Goal: Task Accomplishment & Management: Use online tool/utility

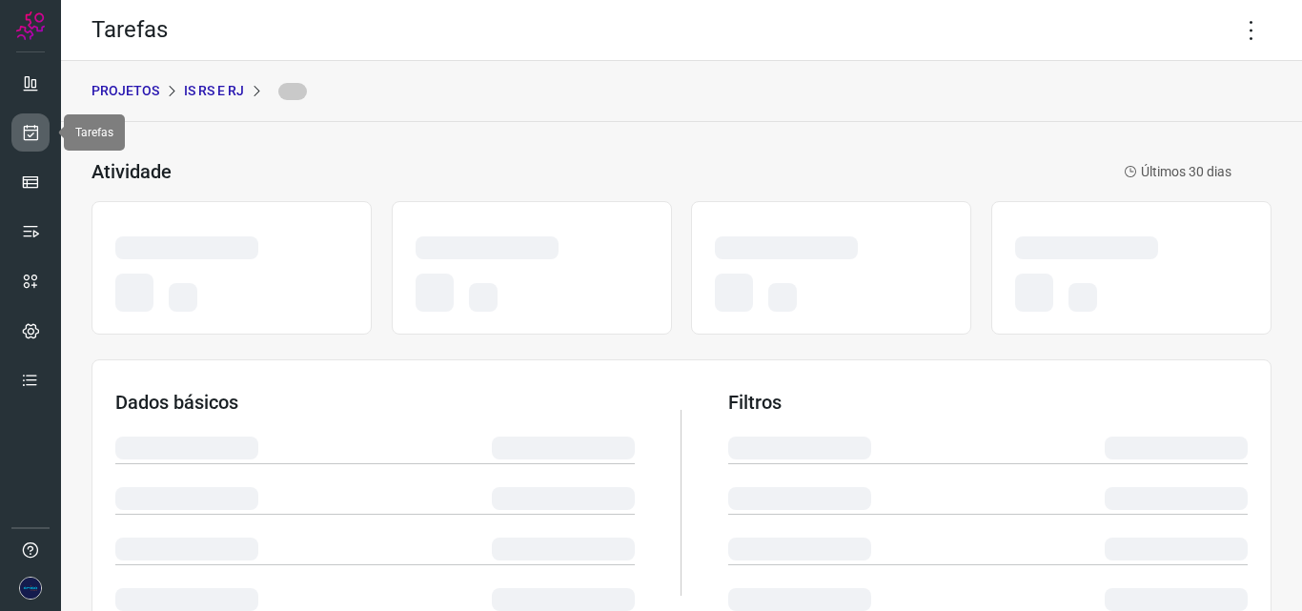
click at [39, 135] on icon at bounding box center [31, 132] width 20 height 19
click at [23, 135] on icon at bounding box center [31, 132] width 20 height 19
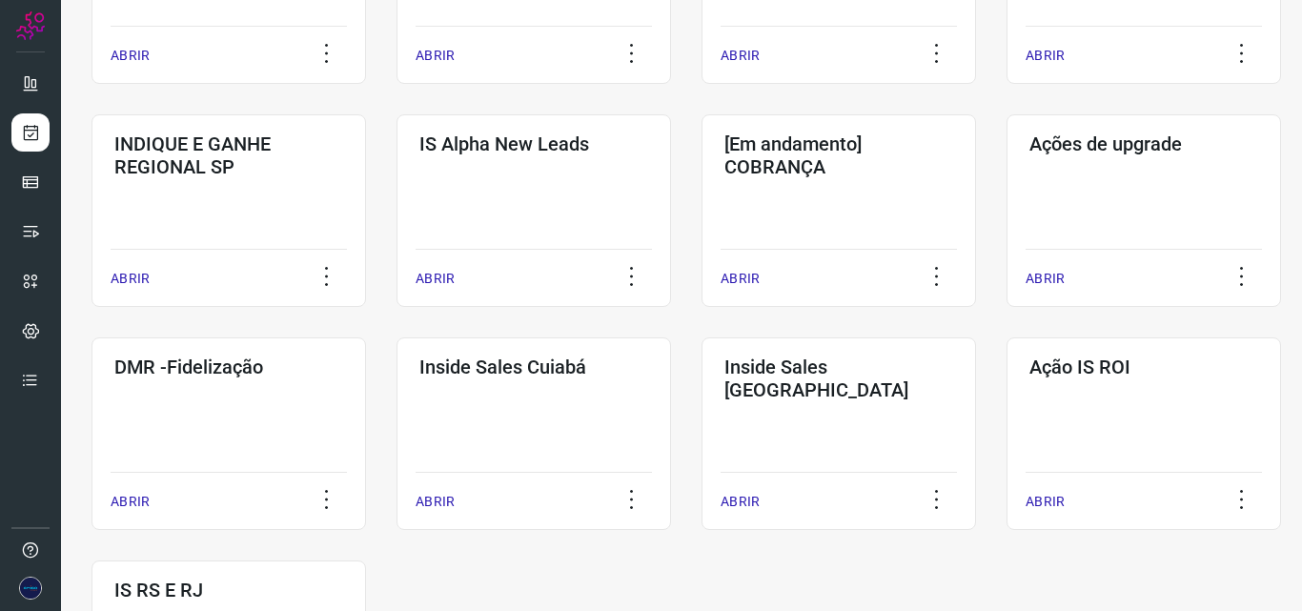
scroll to position [766, 0]
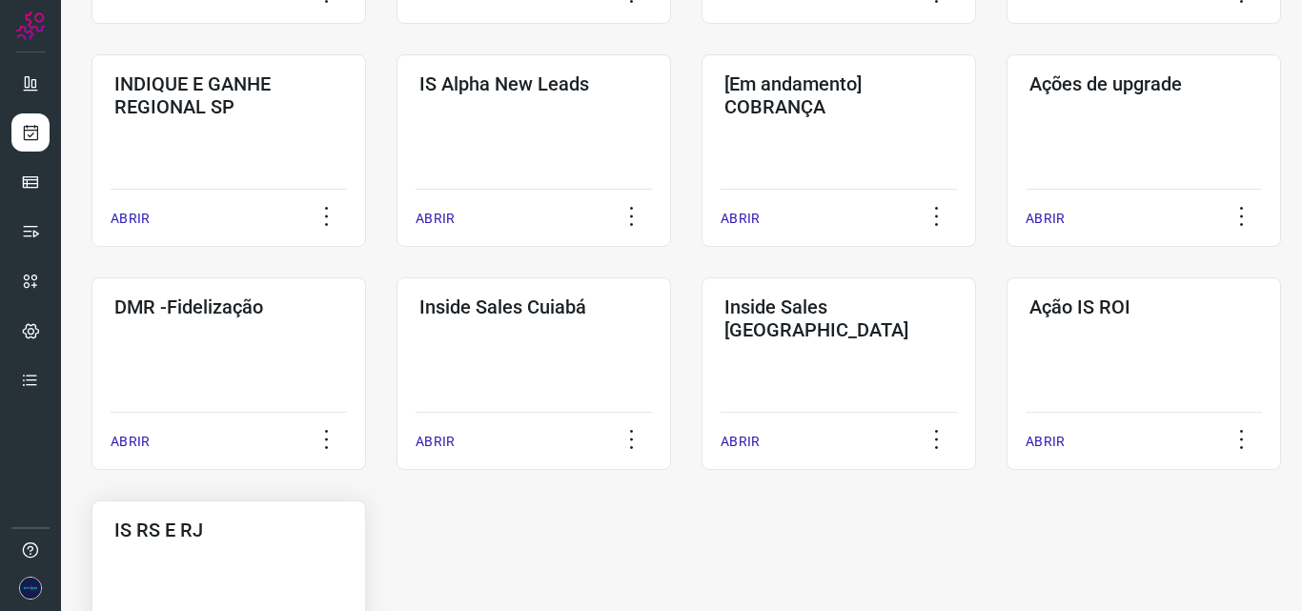
click at [308, 536] on h3 "IS RS E RJ" at bounding box center [228, 529] width 229 height 23
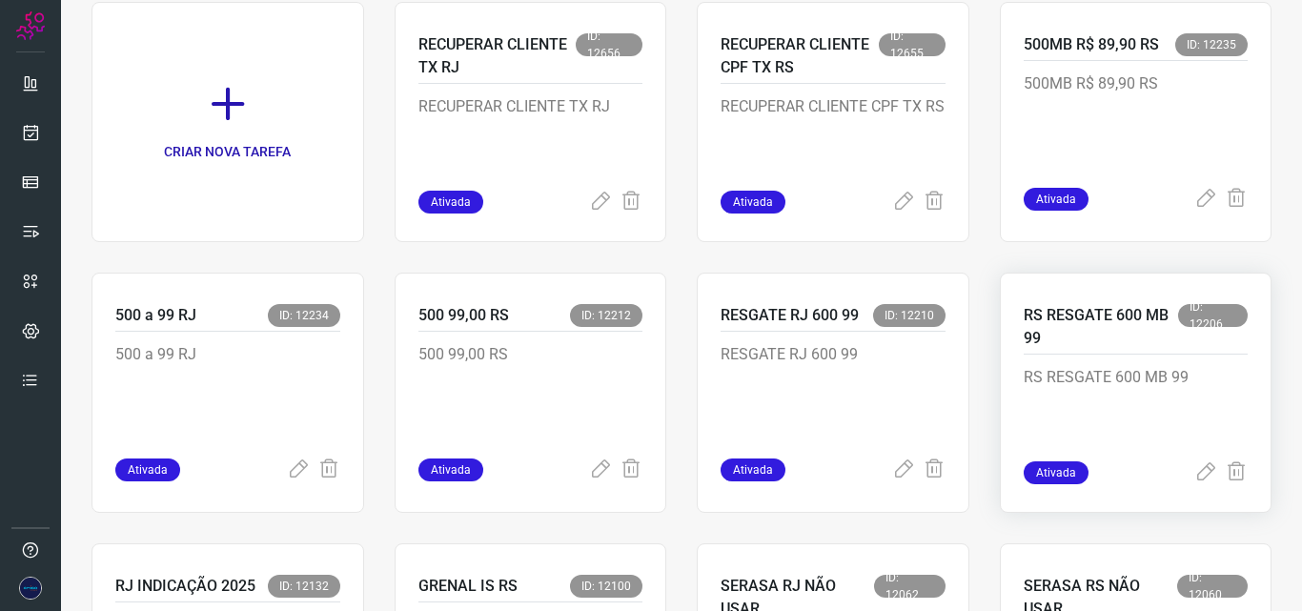
scroll to position [194, 0]
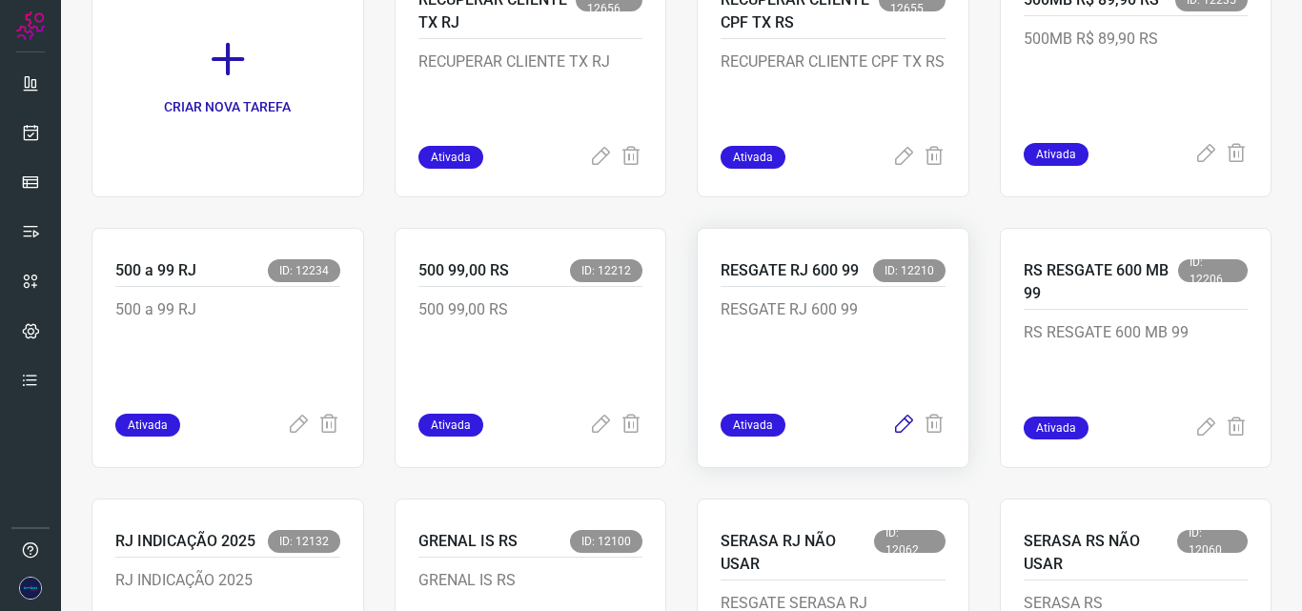
click at [892, 423] on icon at bounding box center [903, 425] width 23 height 23
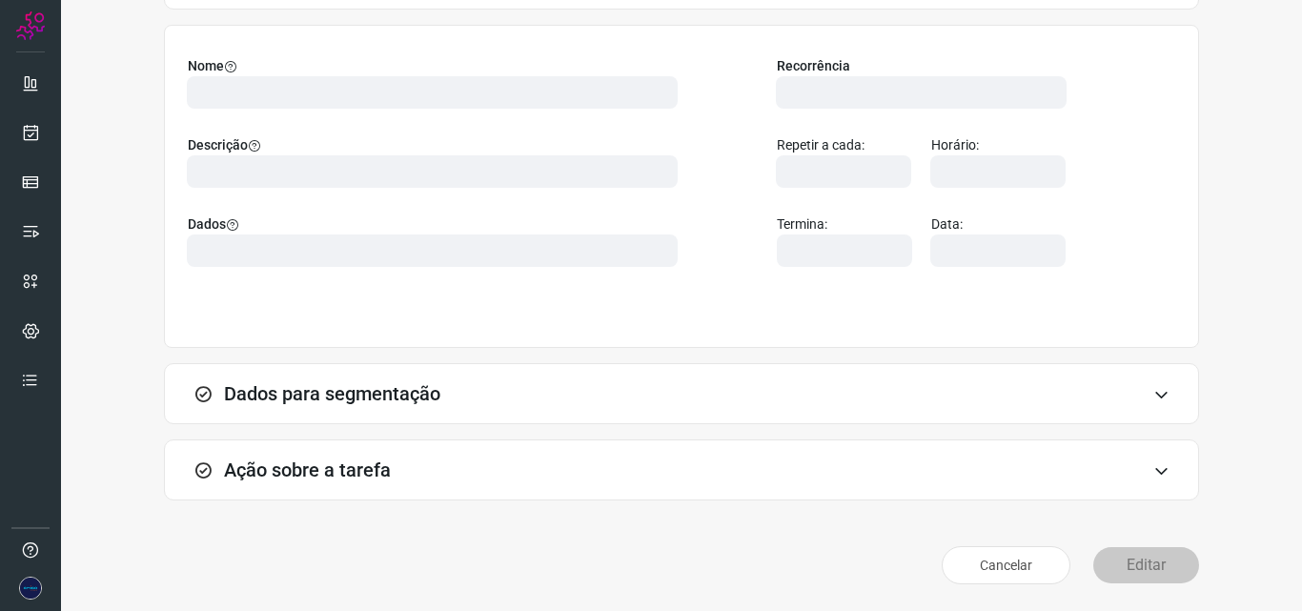
scroll to position [133, 0]
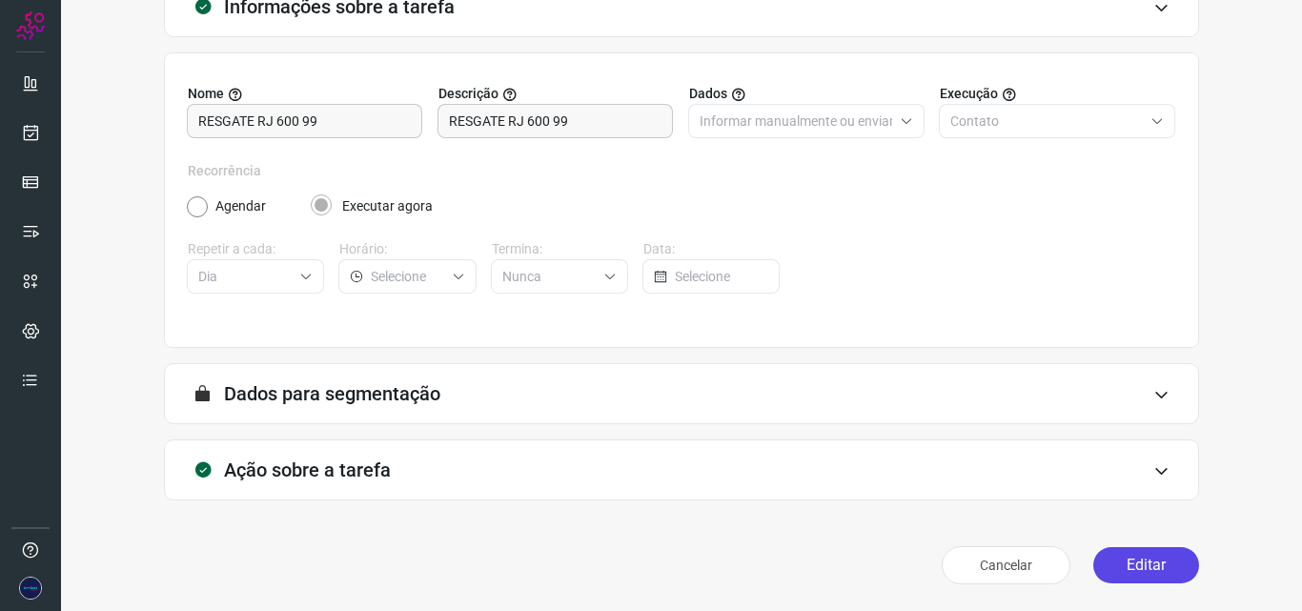
click at [1140, 561] on button "Editar" at bounding box center [1146, 565] width 106 height 36
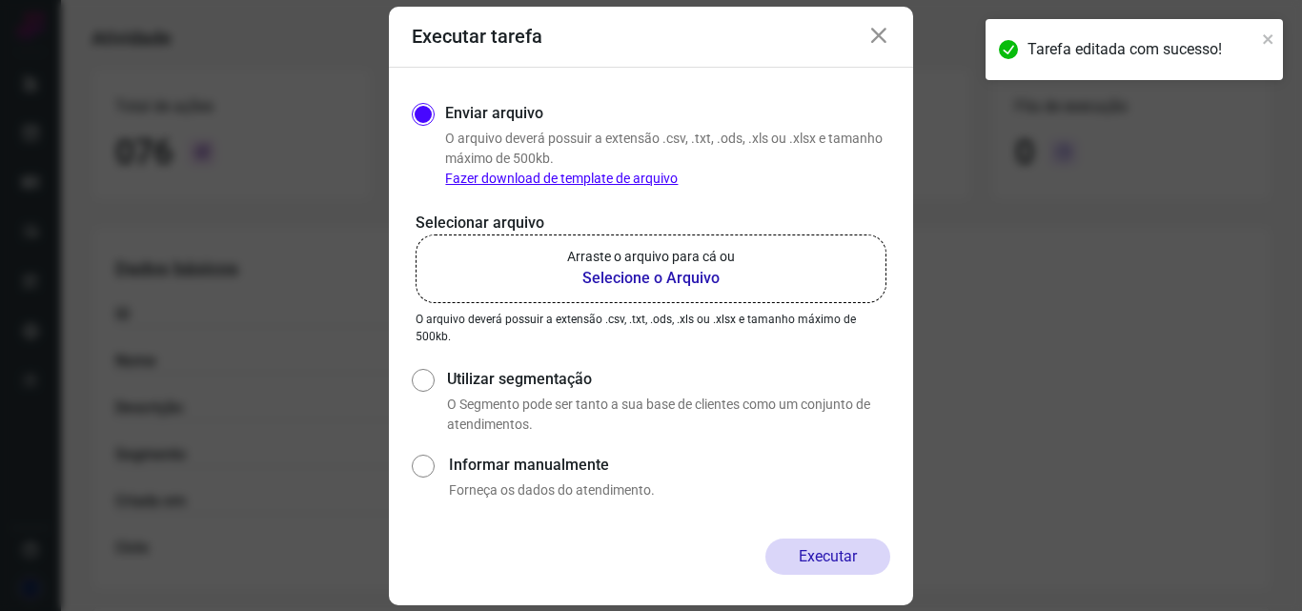
click at [707, 283] on b "Selecione o Arquivo" at bounding box center [651, 278] width 168 height 23
click at [0, 0] on input "Arraste o arquivo para cá ou Selecione o Arquivo" at bounding box center [0, 0] width 0 height 0
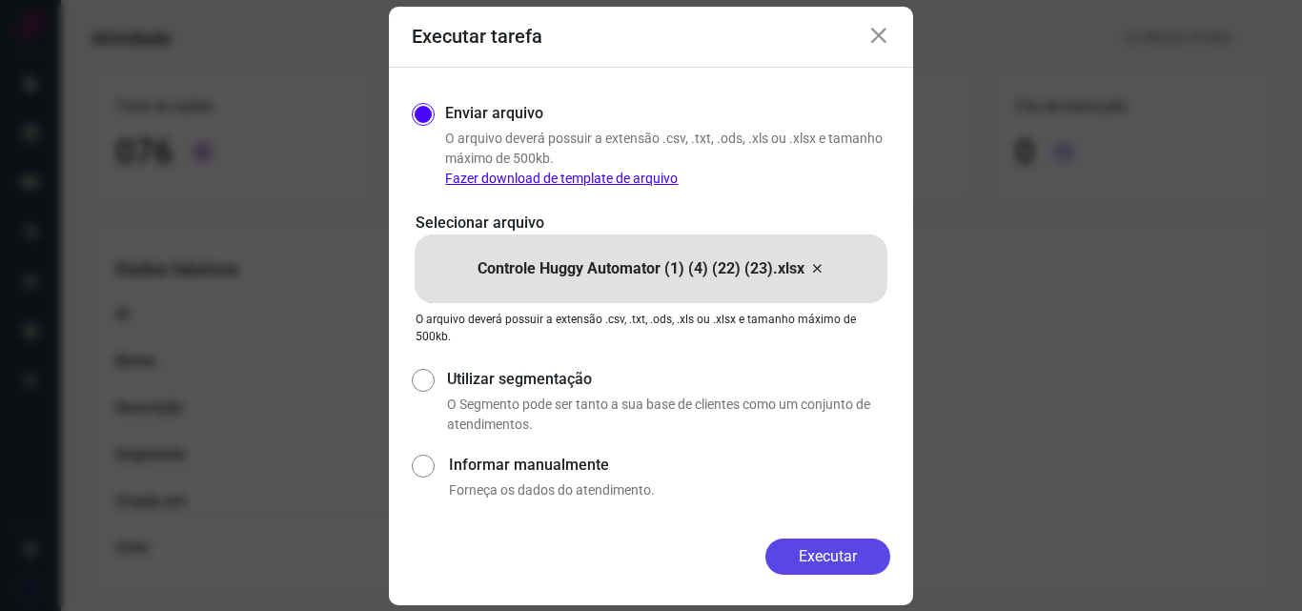
click at [846, 547] on button "Executar" at bounding box center [827, 556] width 125 height 36
